Goal: Navigation & Orientation: Find specific page/section

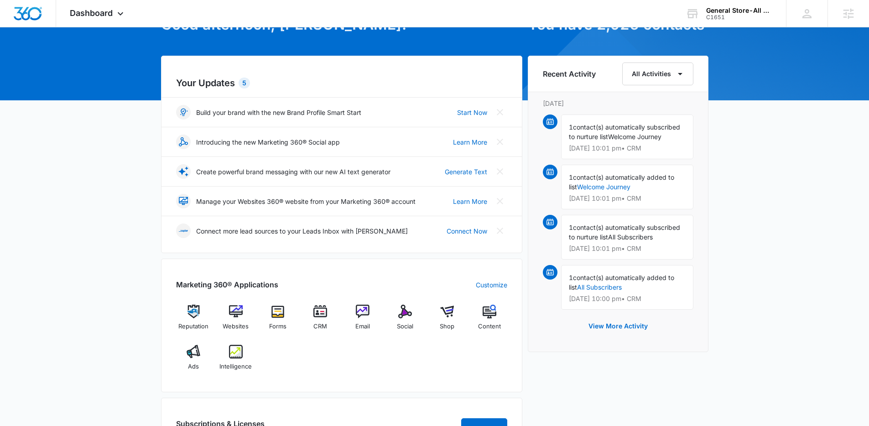
scroll to position [65, 0]
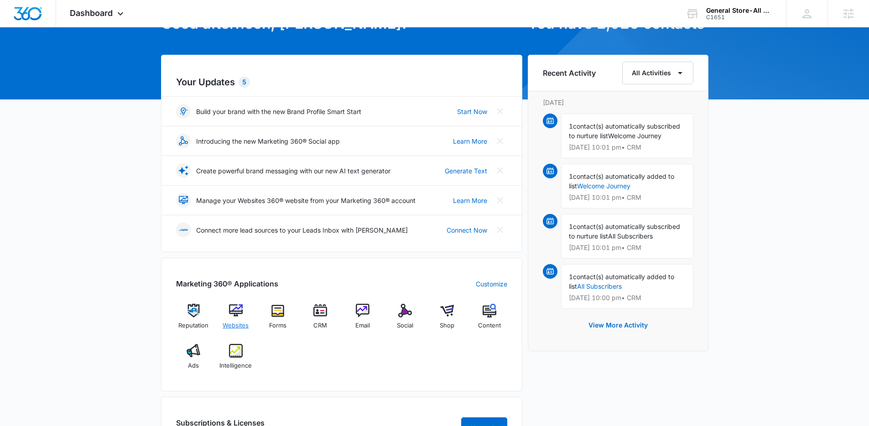
click at [234, 324] on span "Websites" at bounding box center [236, 325] width 26 height 9
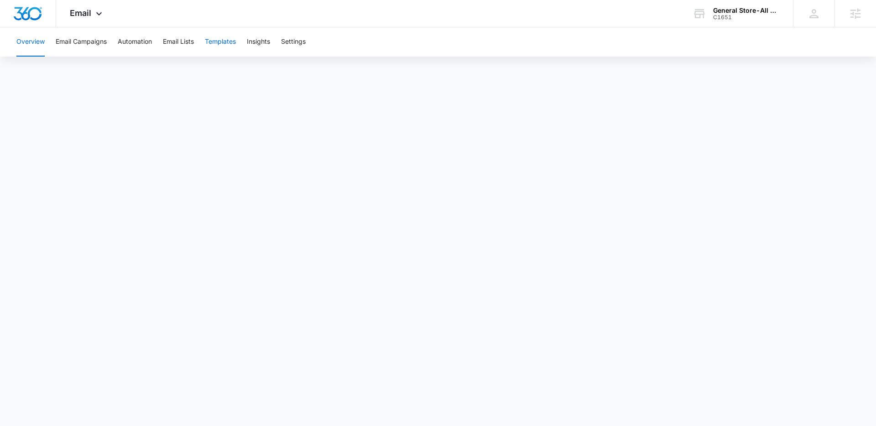
click at [225, 40] on button "Templates" at bounding box center [220, 41] width 31 height 29
click at [132, 40] on button "Automation" at bounding box center [135, 41] width 34 height 29
click at [30, 41] on button "Overview" at bounding box center [30, 41] width 28 height 29
click at [90, 13] on span "Email" at bounding box center [80, 13] width 21 height 10
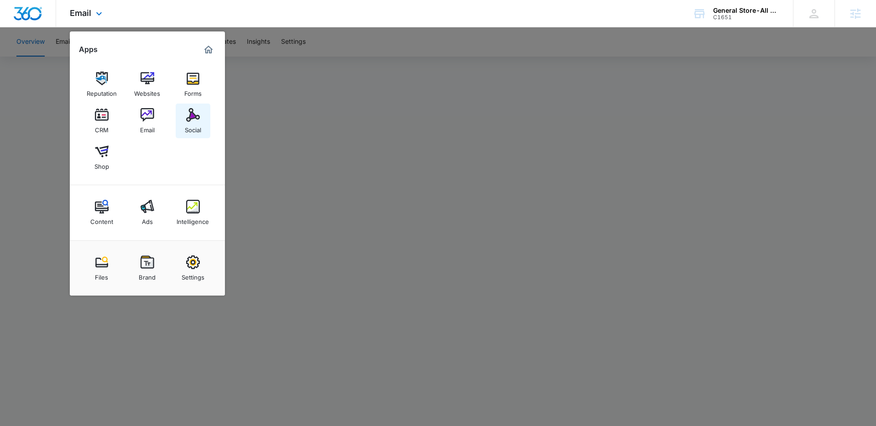
click at [189, 126] on div "Social" at bounding box center [193, 128] width 16 height 12
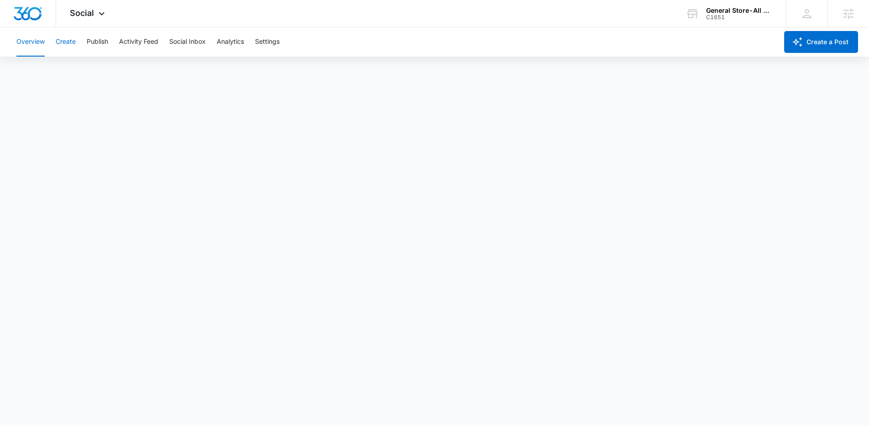
drag, startPoint x: 63, startPoint y: 45, endPoint x: 115, endPoint y: 53, distance: 52.2
click at [63, 45] on button "Create" at bounding box center [66, 41] width 20 height 29
click at [102, 43] on button "Publish" at bounding box center [97, 41] width 21 height 29
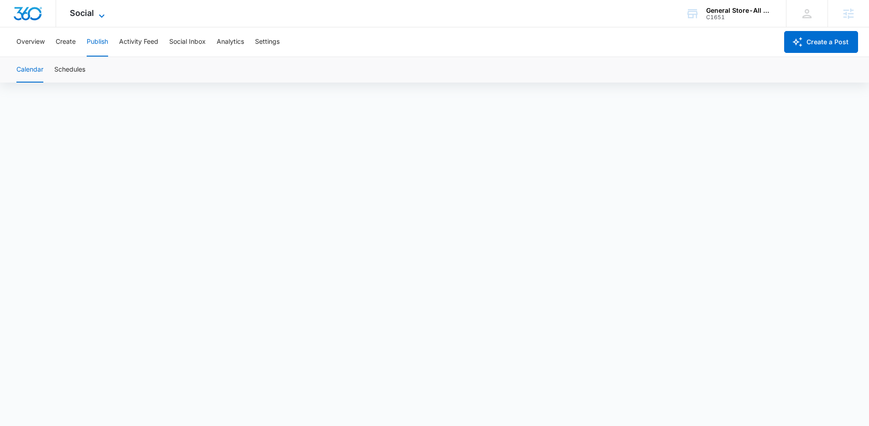
click at [89, 14] on span "Social" at bounding box center [82, 13] width 24 height 10
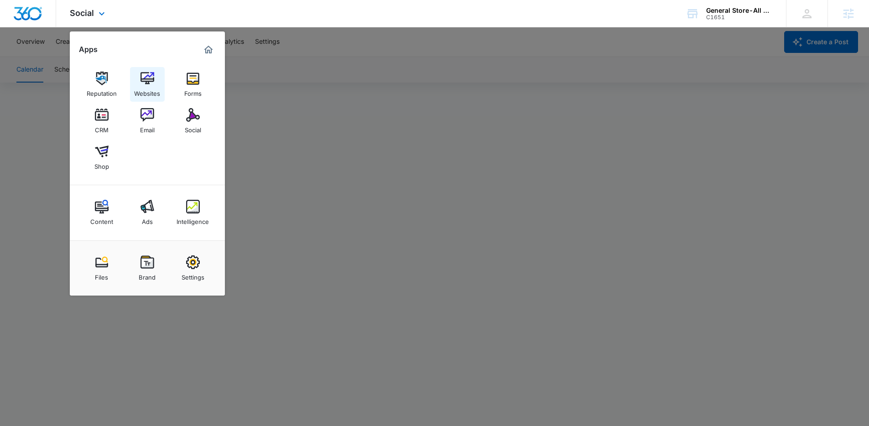
click at [146, 88] on div "Websites" at bounding box center [147, 91] width 26 height 12
